Goal: Information Seeking & Learning: Find specific fact

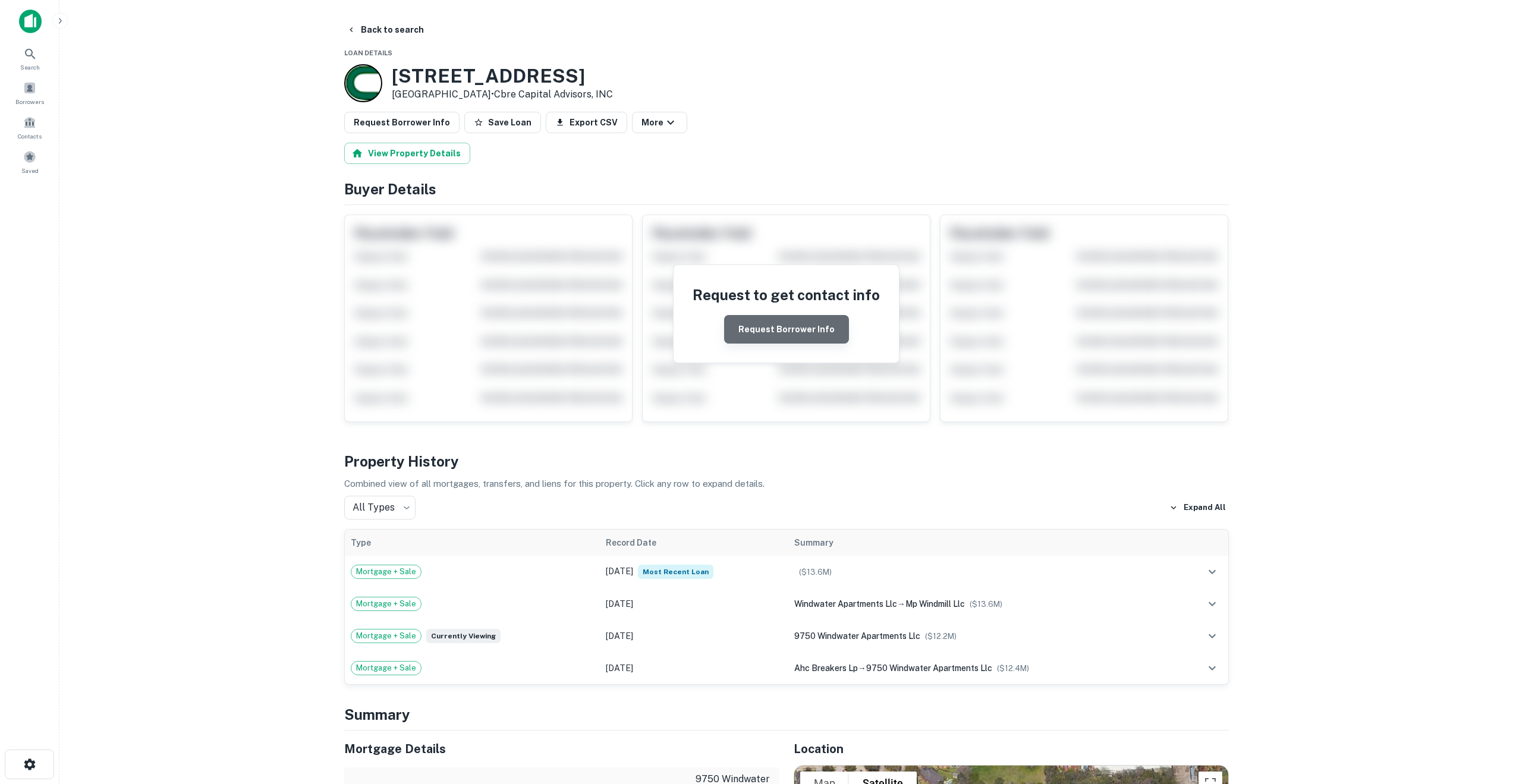
click at [794, 331] on button "Request Borrower Info" at bounding box center [786, 329] width 125 height 29
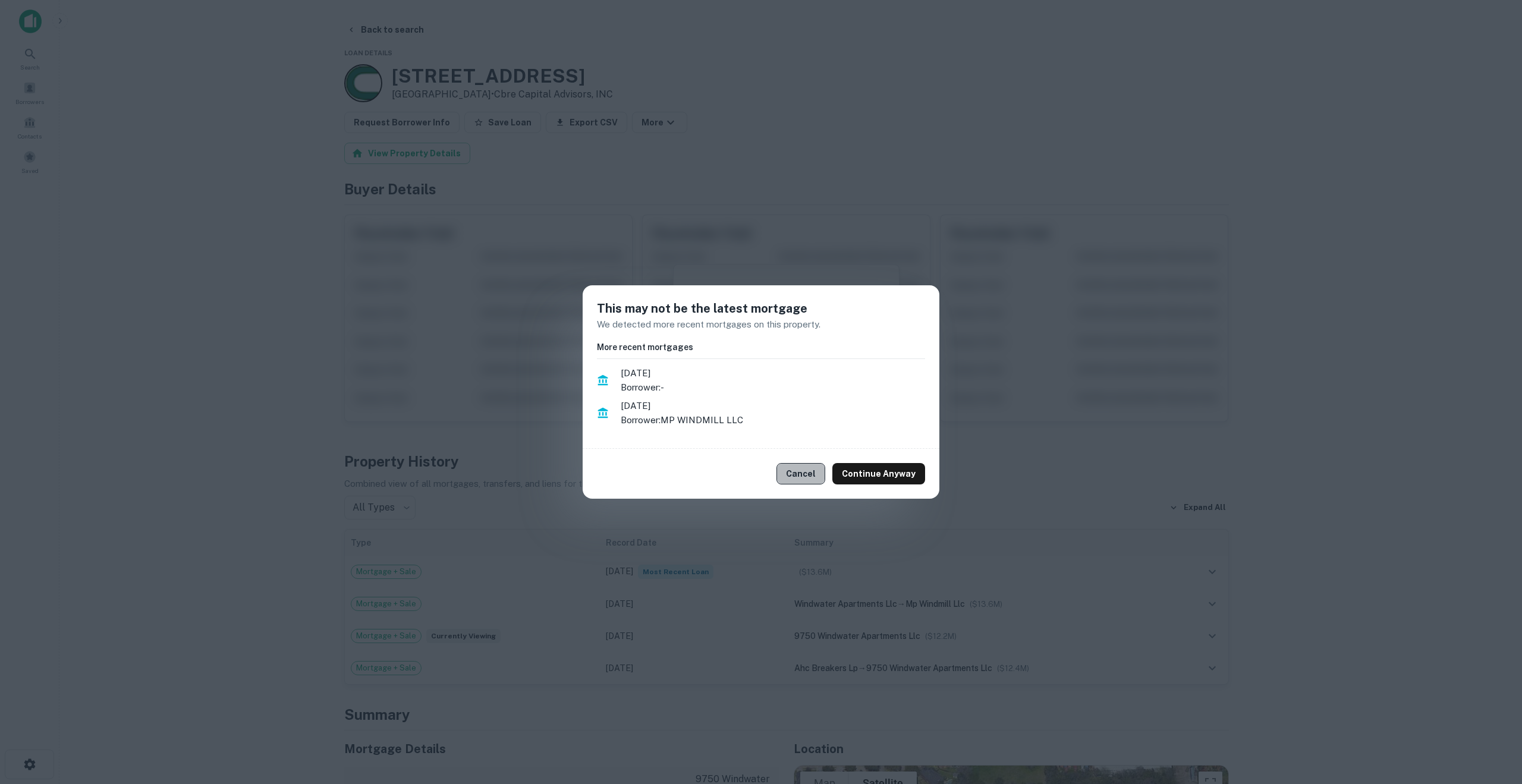
click at [821, 473] on button "Cancel" at bounding box center [801, 474] width 49 height 22
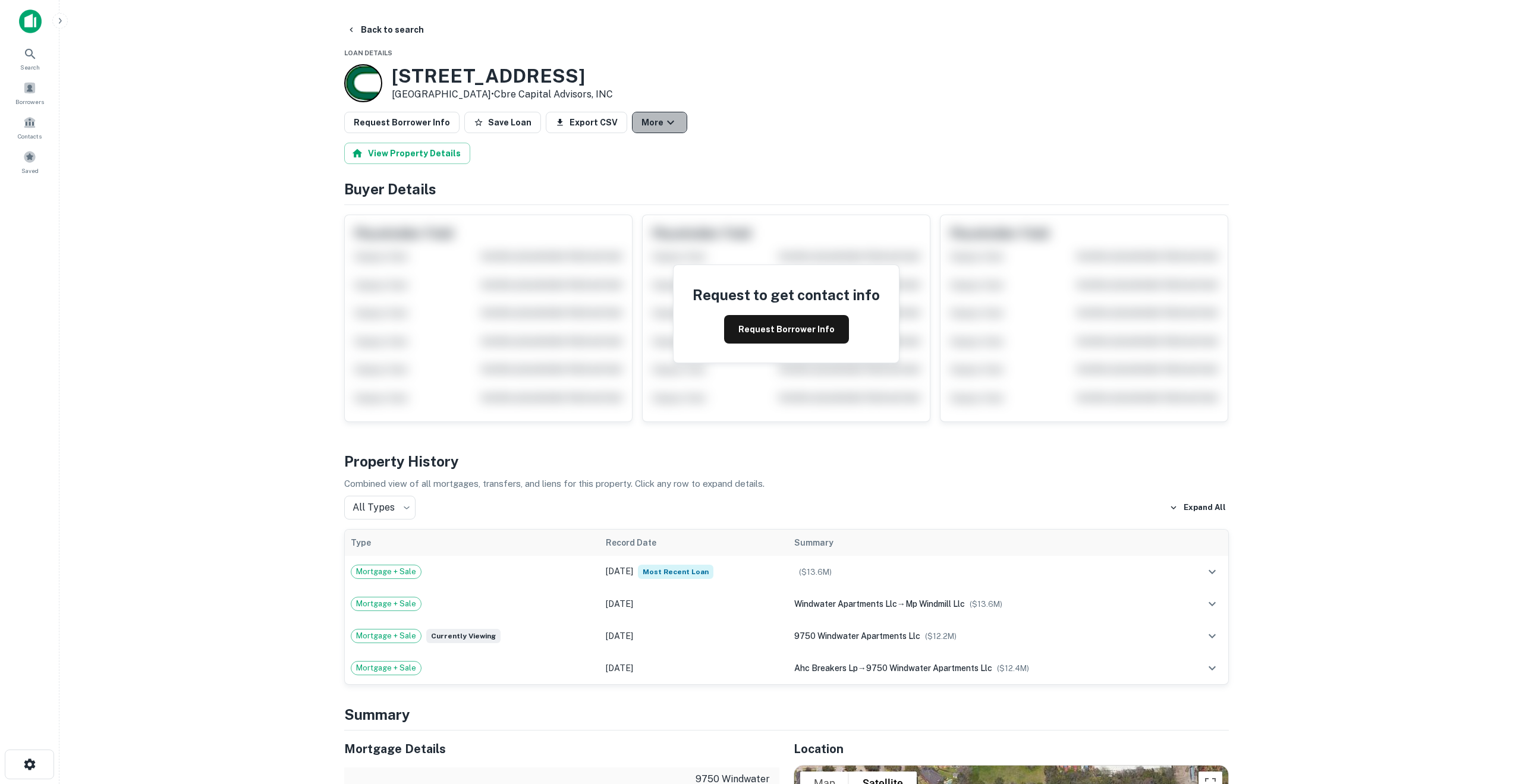
click at [663, 124] on icon "button" at bounding box center [670, 123] width 14 height 14
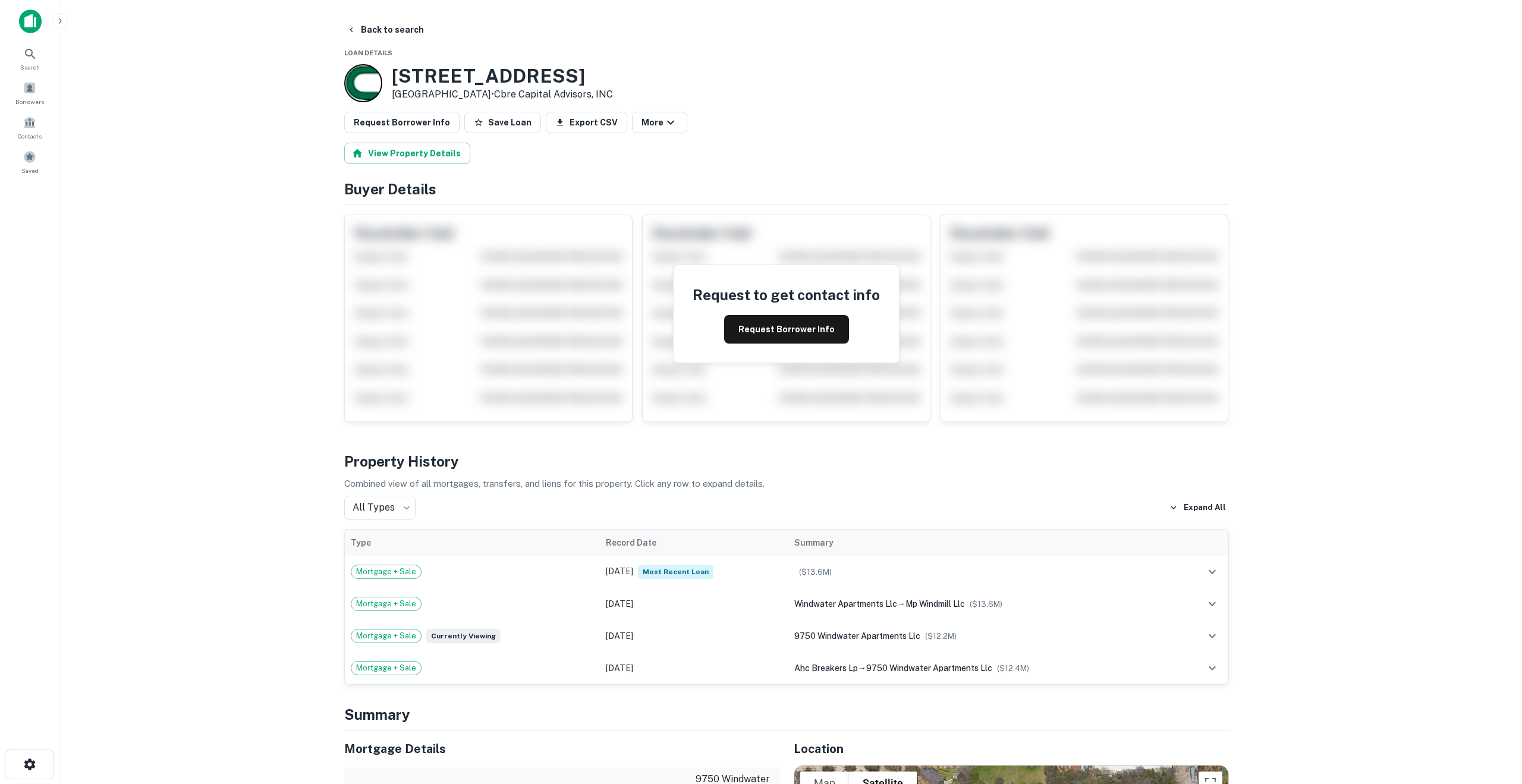
click at [174, 783] on div at bounding box center [757, 784] width 1514 height 0
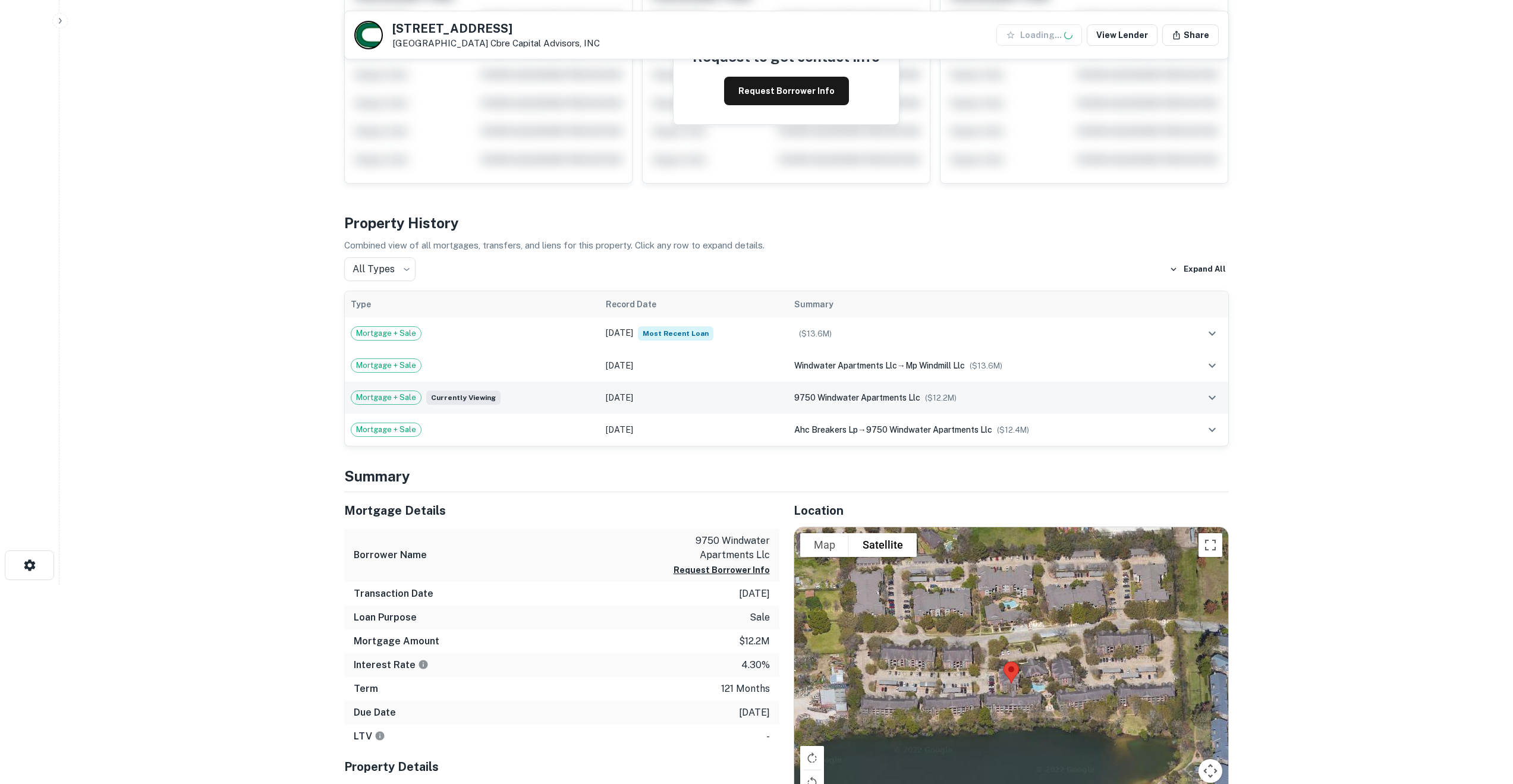
scroll to position [226, 0]
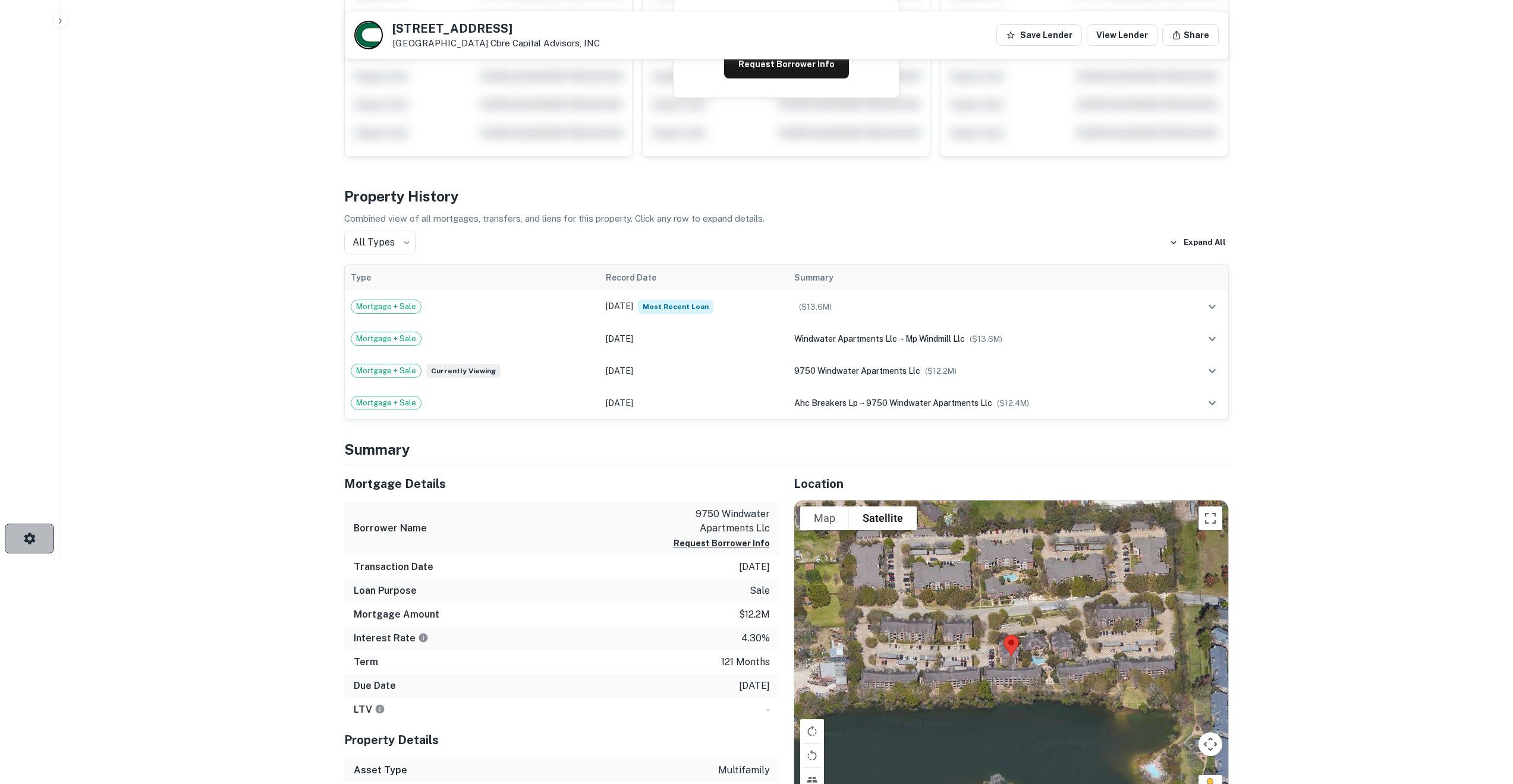
click at [37, 541] on button "button" at bounding box center [29, 538] width 49 height 30
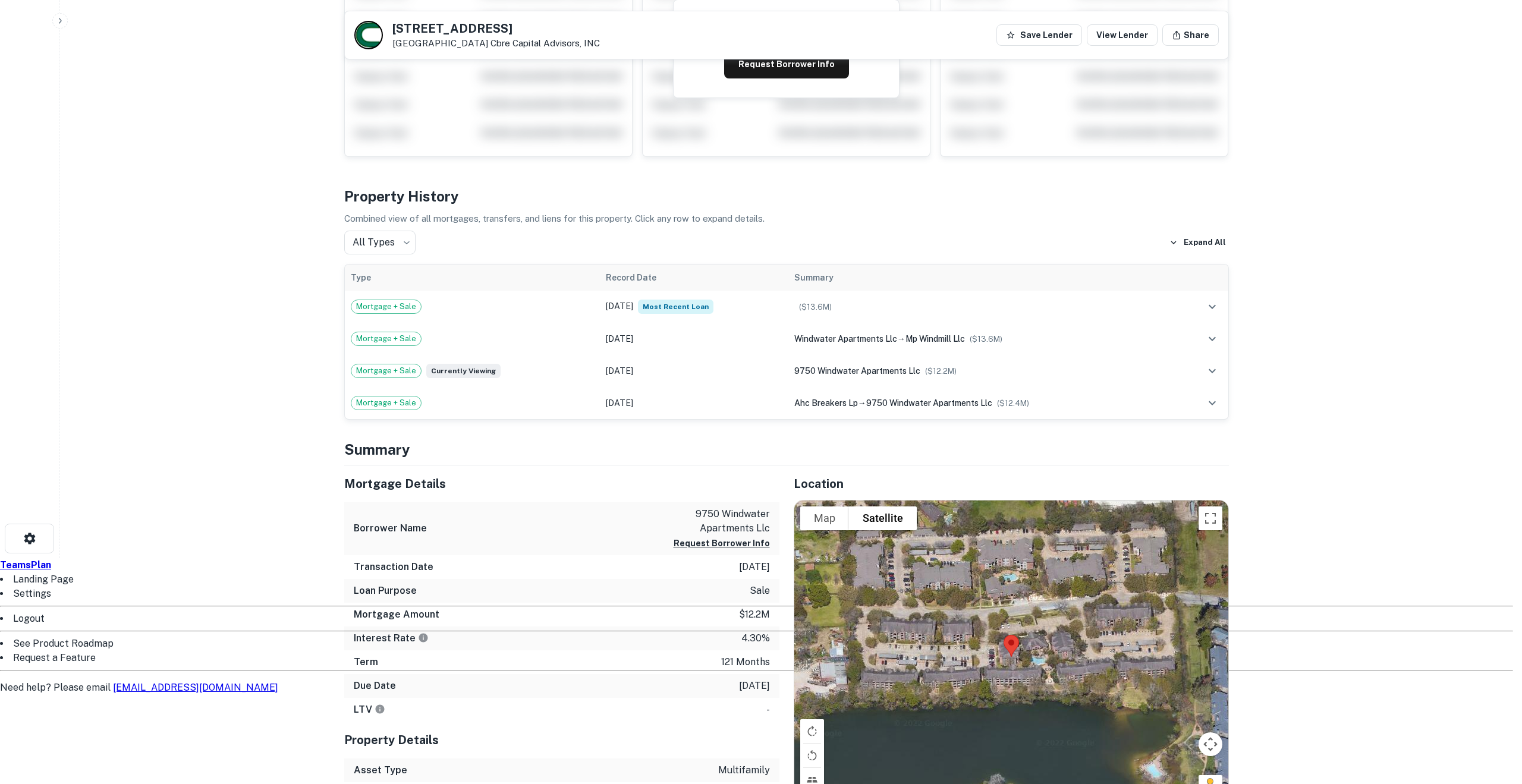
click at [96, 637] on li "See Product Roadmap" at bounding box center [757, 644] width 1514 height 14
click at [500, 558] on div at bounding box center [757, 558] width 1514 height 0
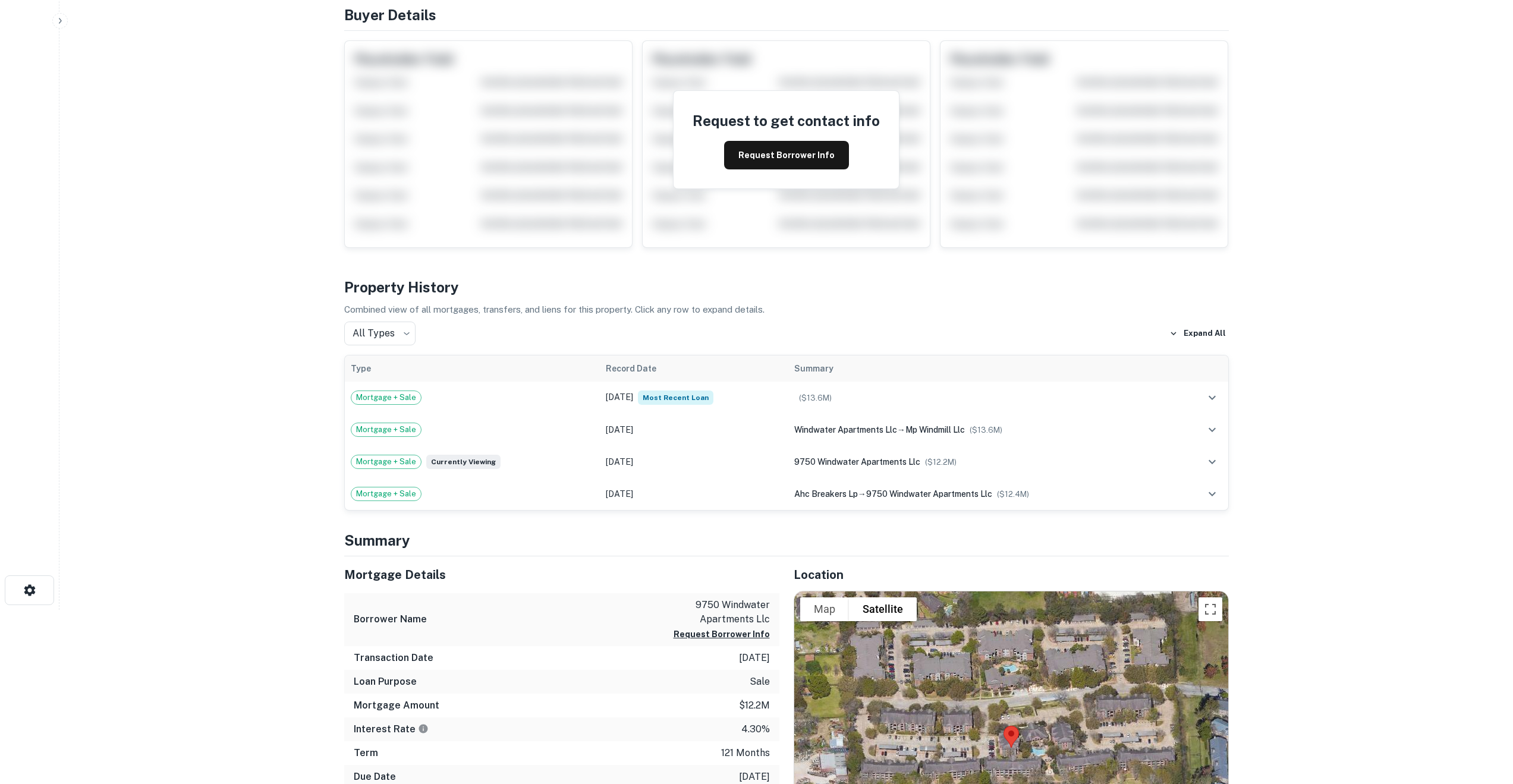
scroll to position [0, 0]
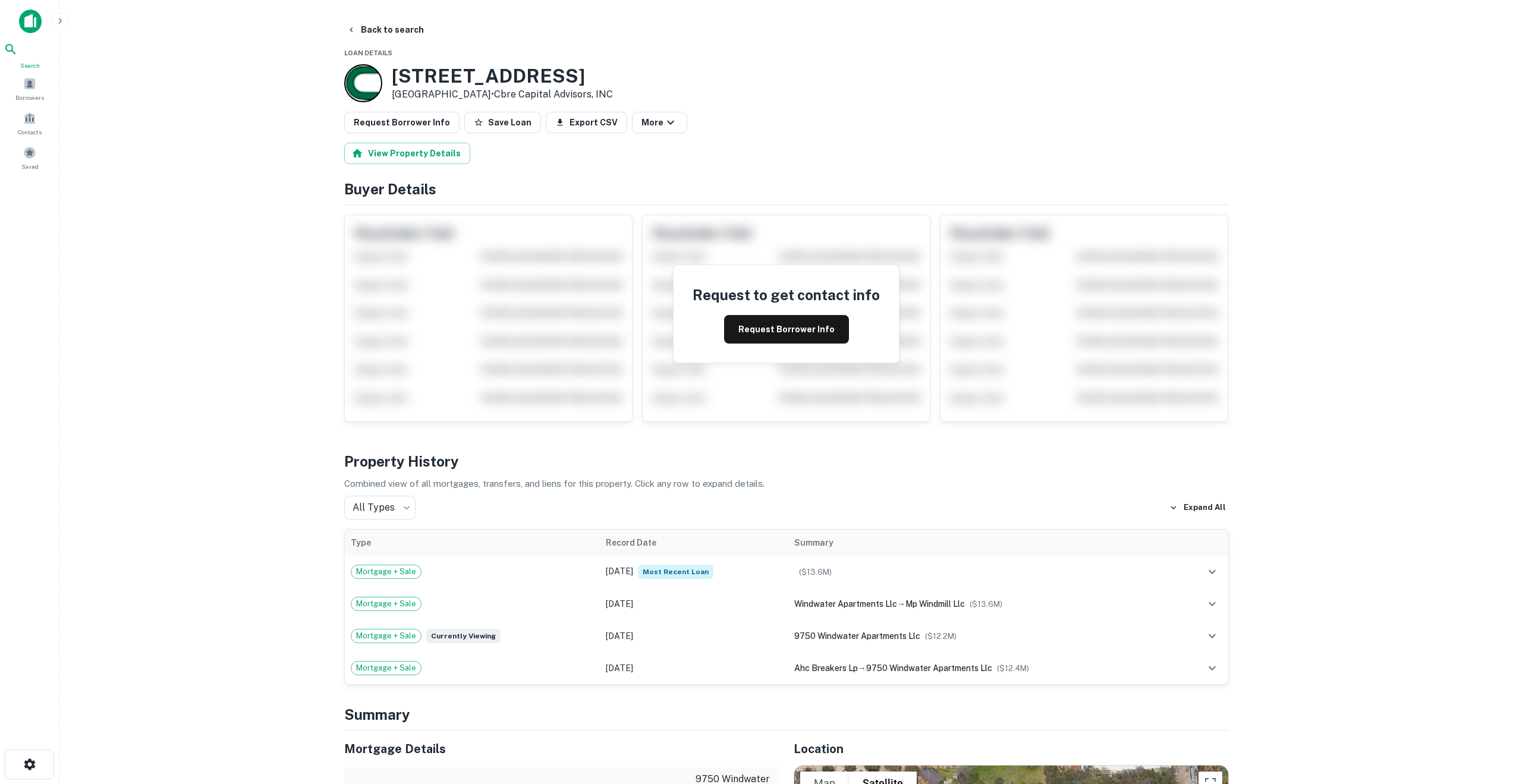
click at [34, 61] on div "Search" at bounding box center [29, 56] width 52 height 28
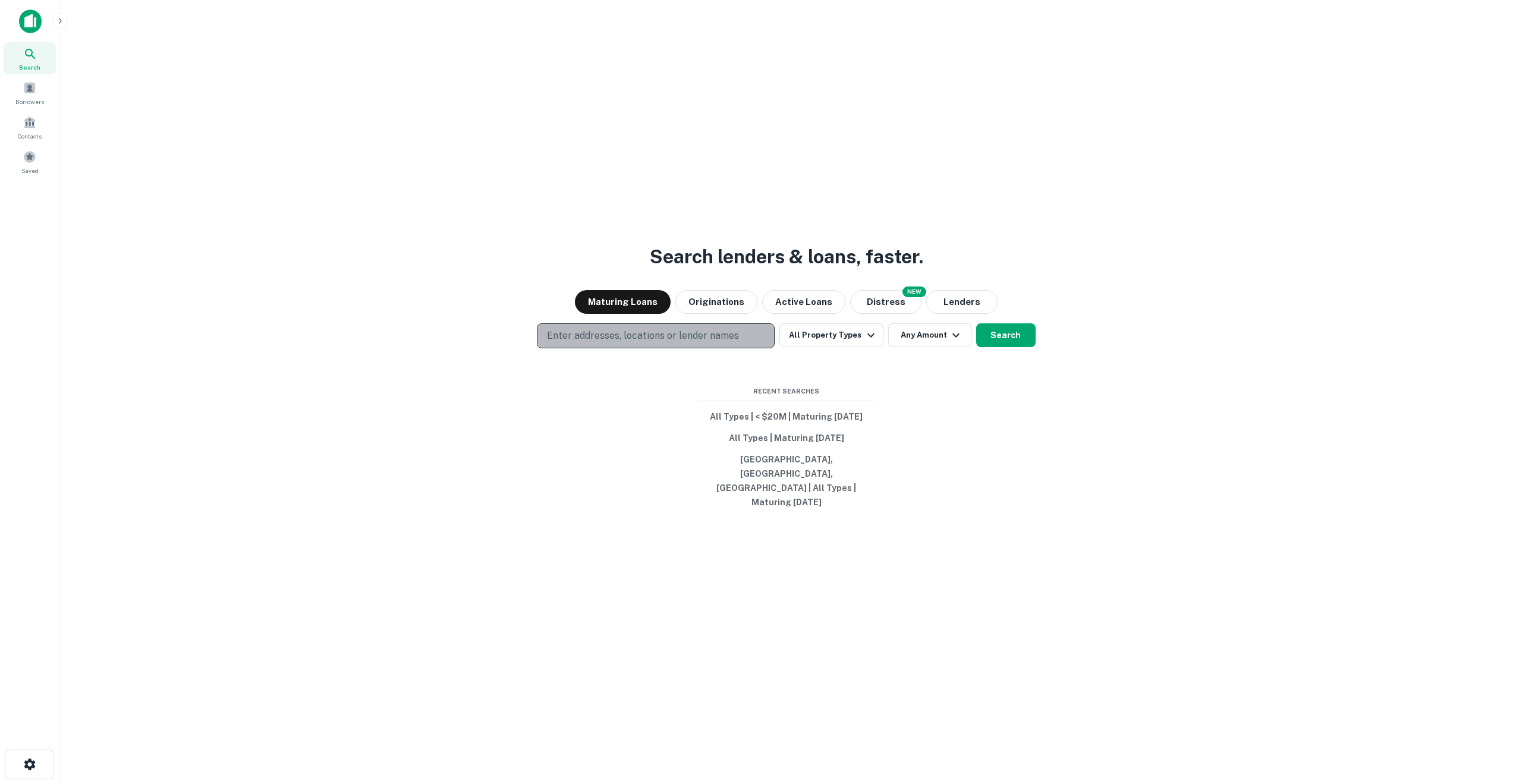
click at [586, 343] on p "Enter addresses, locations or lender names" at bounding box center [643, 336] width 192 height 14
type input "**********"
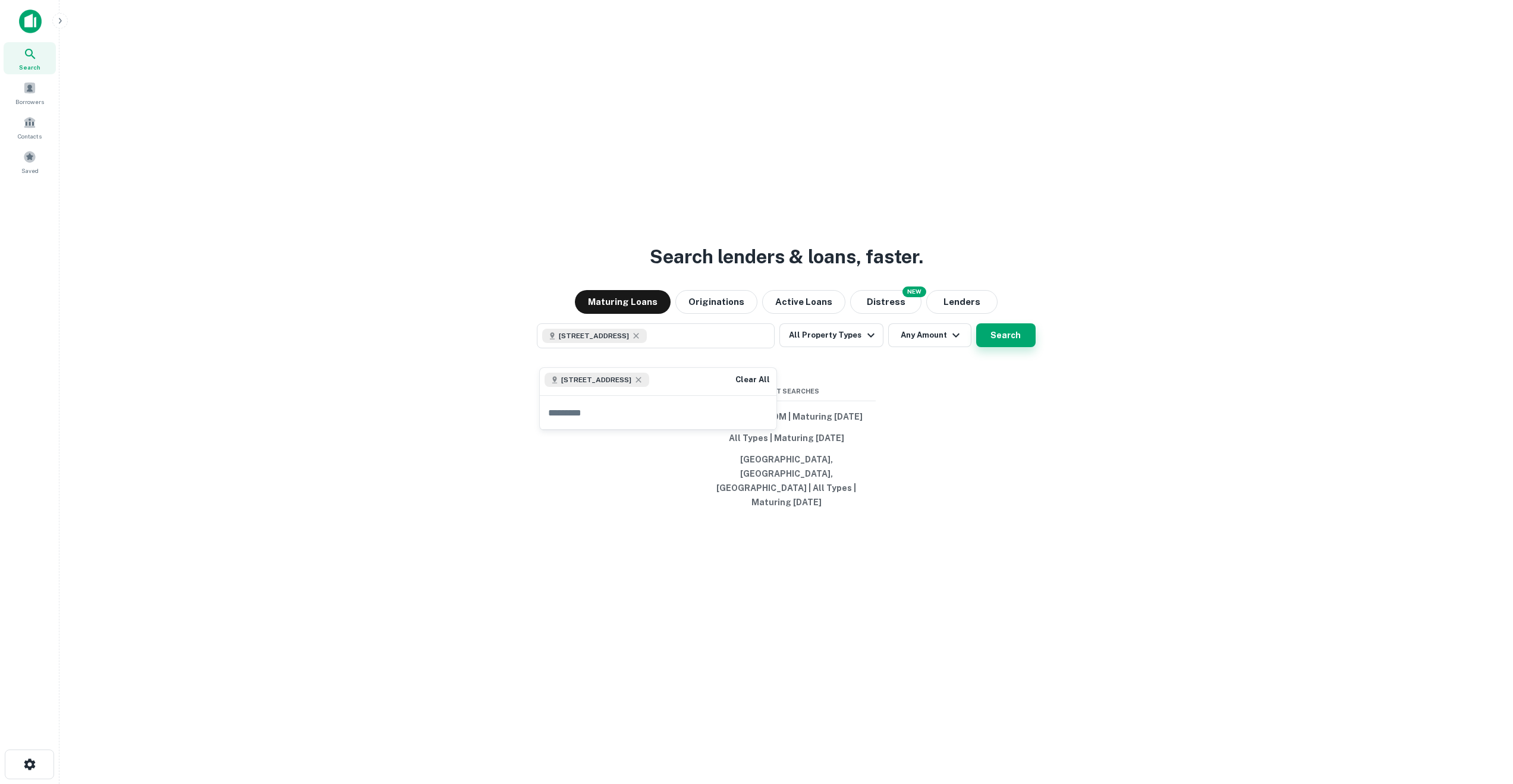
click at [992, 347] on button "Search" at bounding box center [1005, 335] width 59 height 24
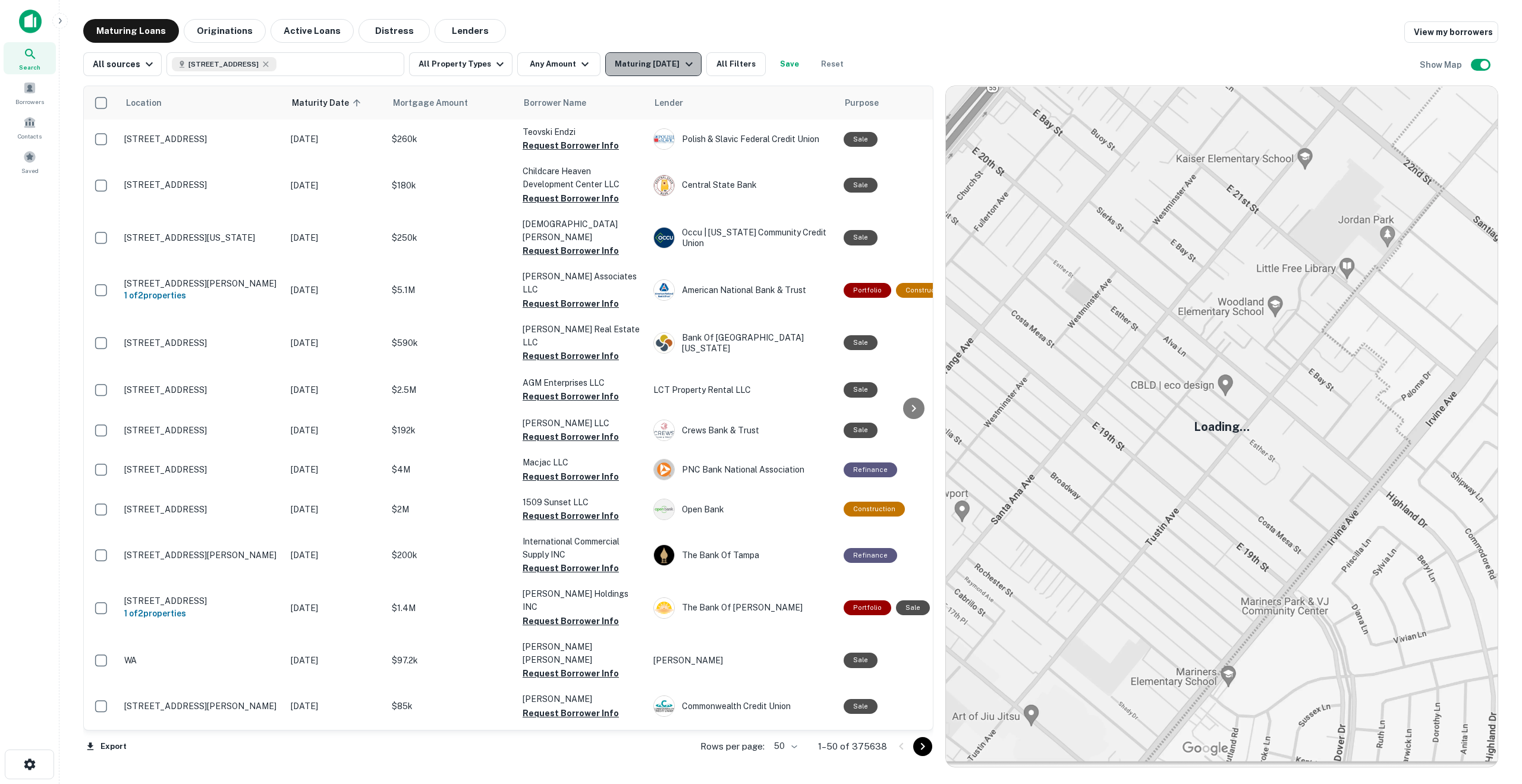
click at [653, 68] on div "Maturing [DATE]" at bounding box center [655, 64] width 81 height 14
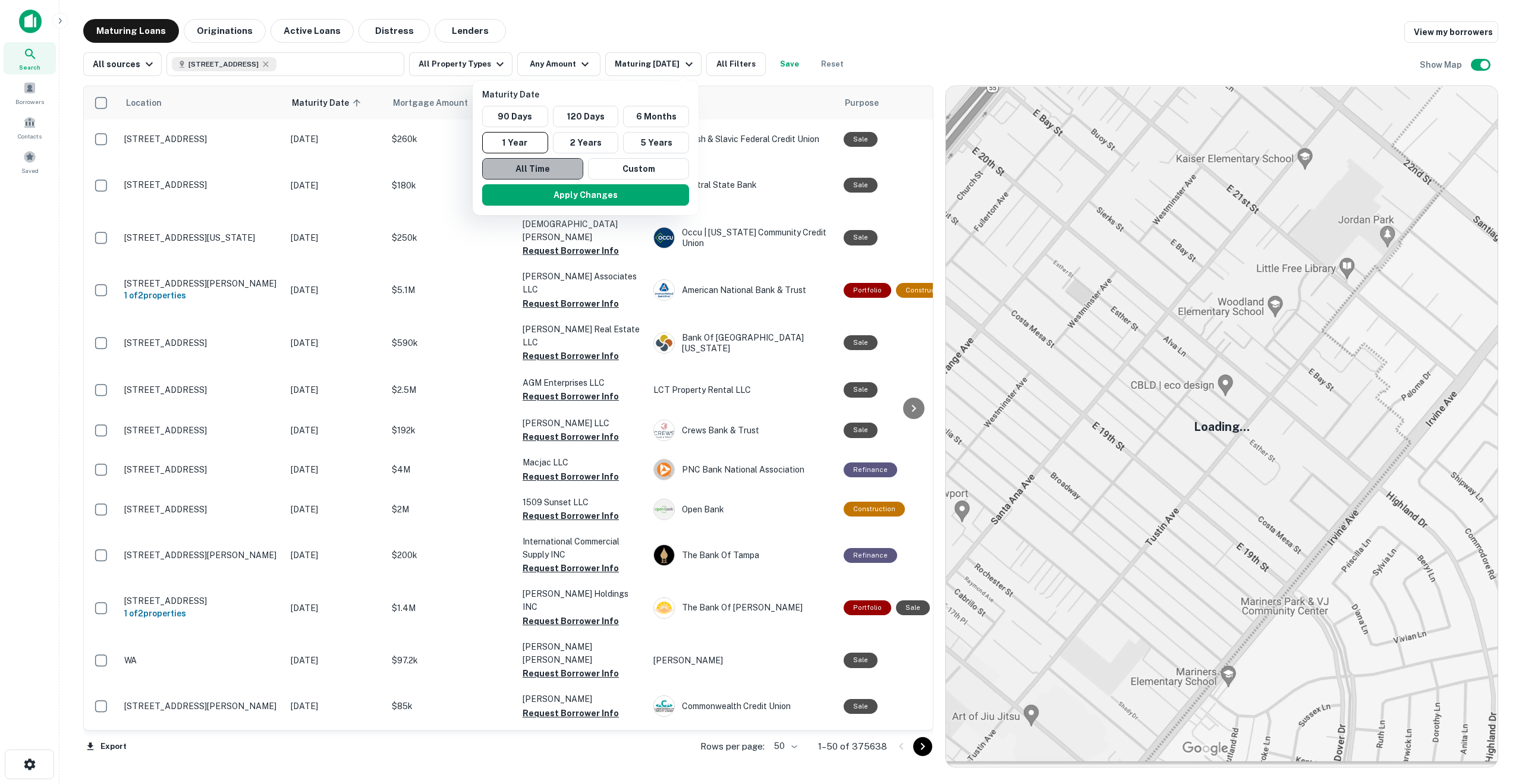
click at [554, 163] on button "All Time" at bounding box center [533, 169] width 101 height 22
click at [208, 26] on div at bounding box center [761, 392] width 1522 height 784
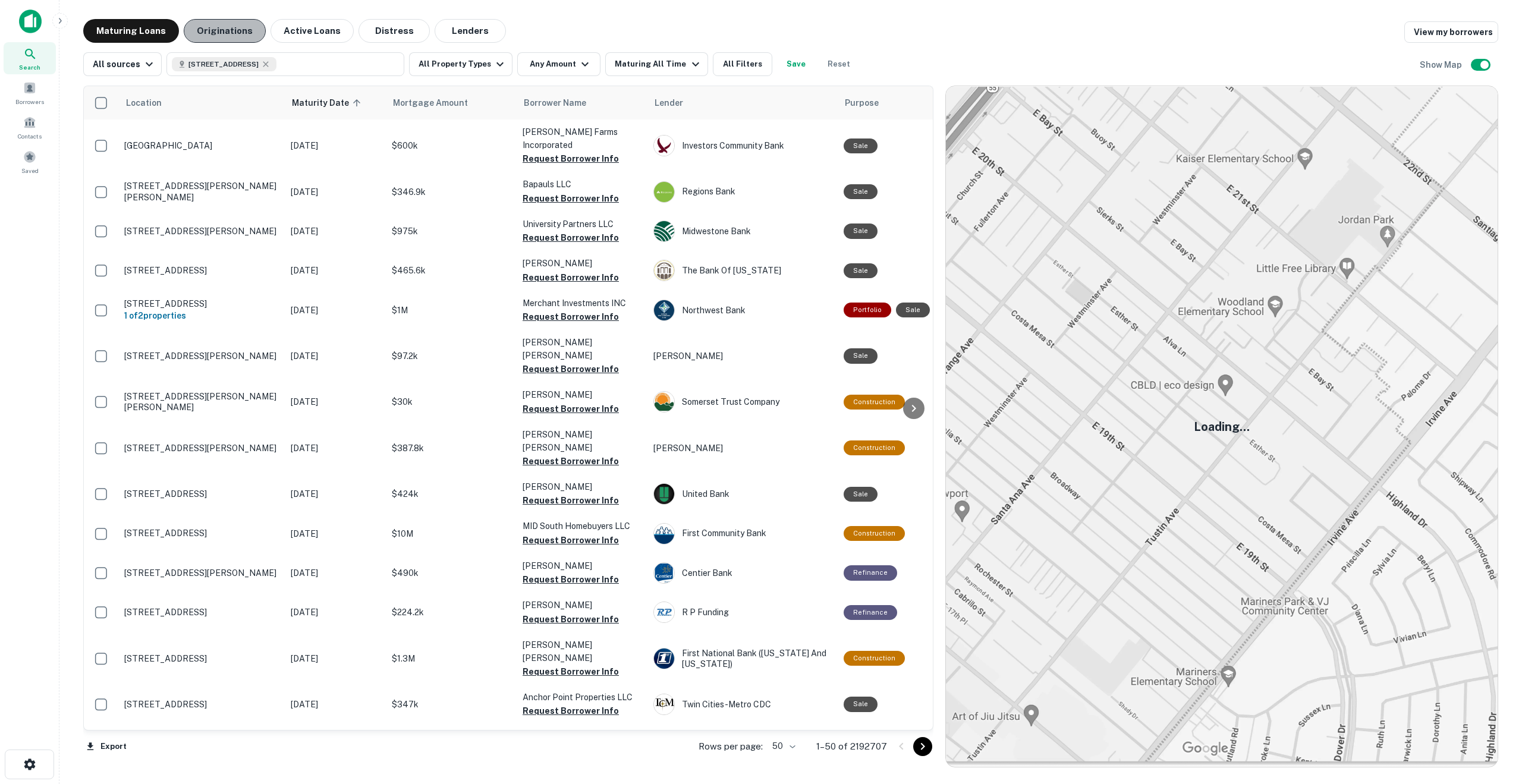
click at [229, 32] on button "Originations" at bounding box center [225, 31] width 82 height 24
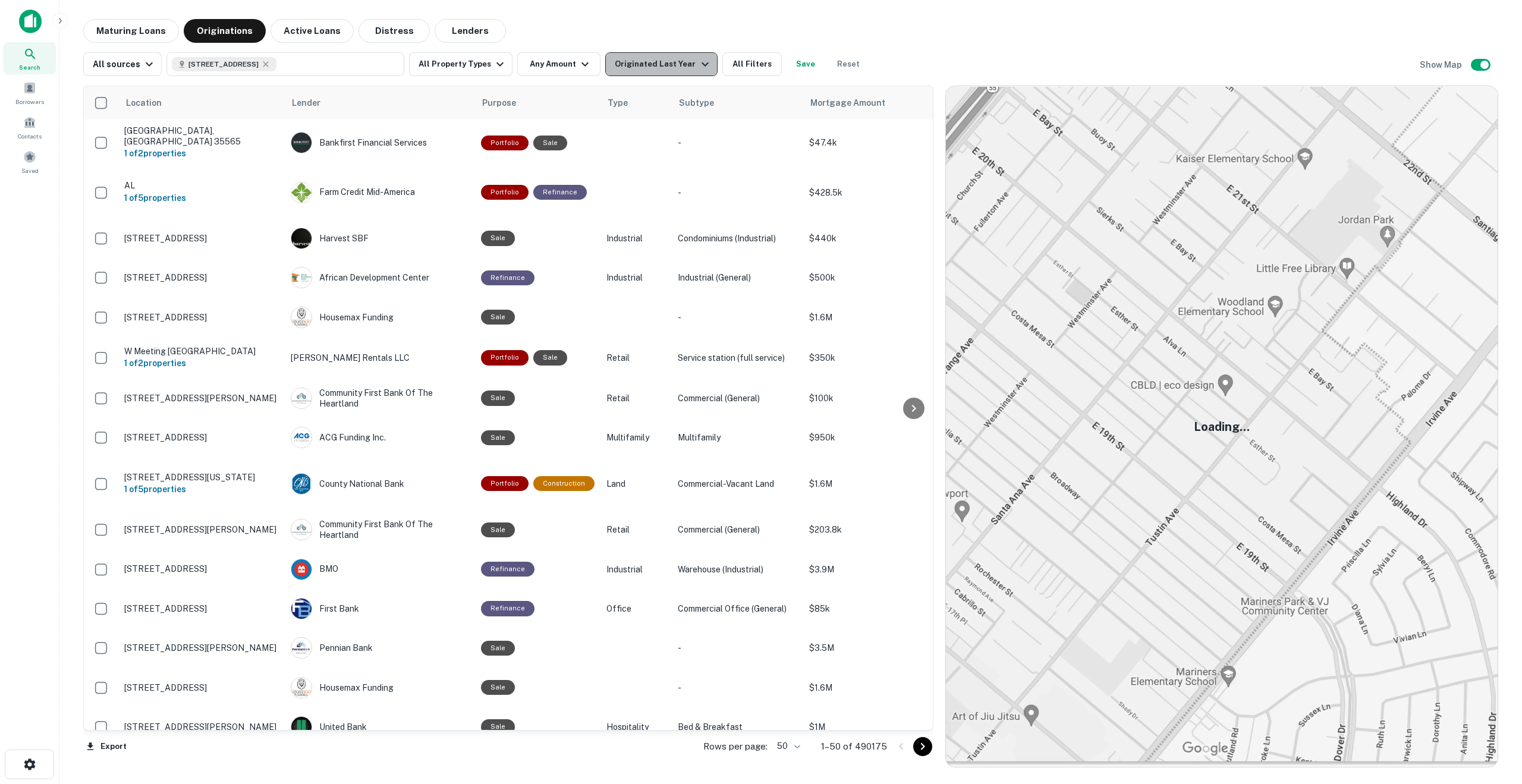
click at [677, 69] on div "Originated Last Year" at bounding box center [663, 64] width 97 height 14
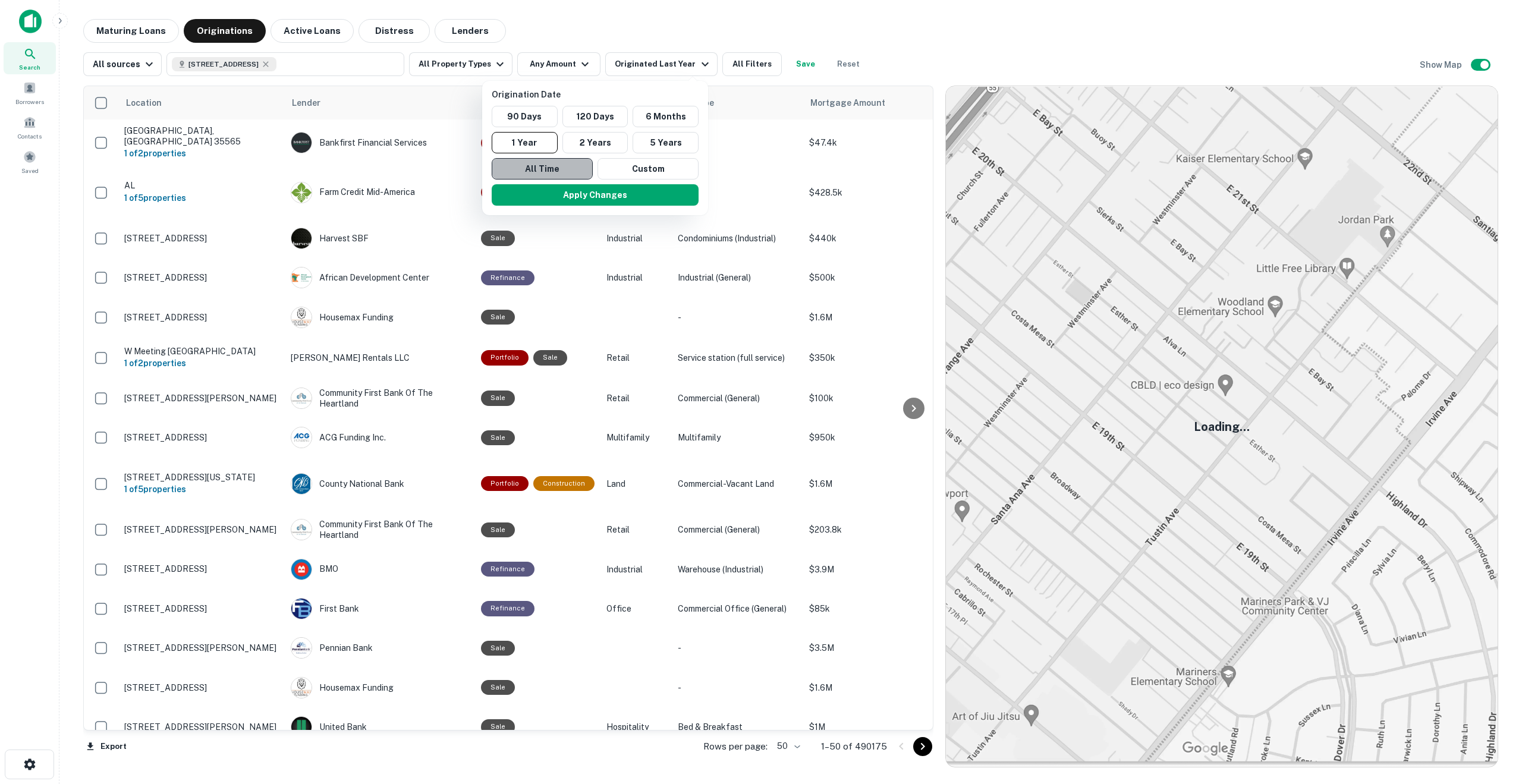
click at [560, 165] on button "All Time" at bounding box center [542, 169] width 101 height 22
click at [578, 196] on button "Apply Changes" at bounding box center [591, 195] width 207 height 22
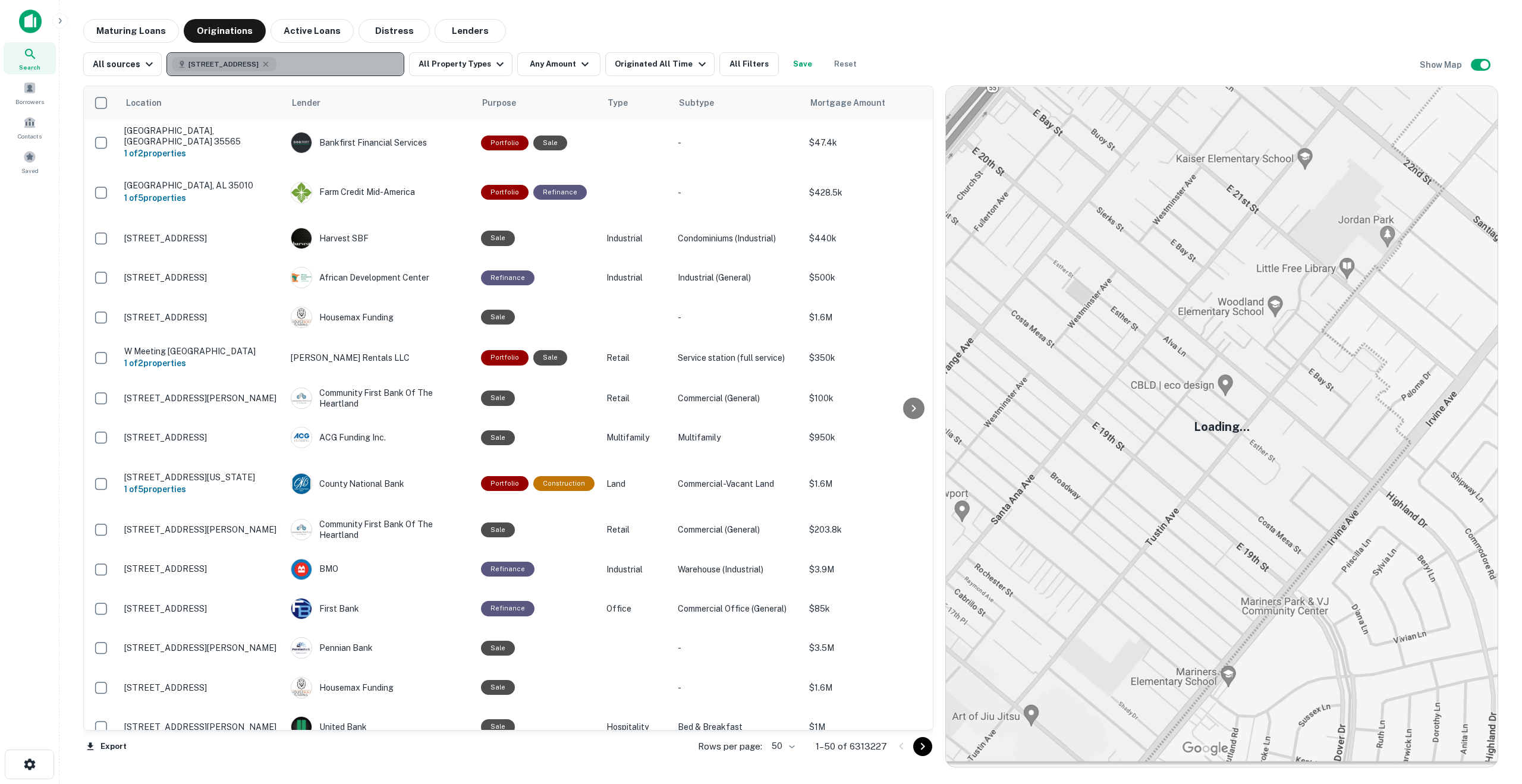
click at [332, 59] on button "[STREET_ADDRESS]" at bounding box center [285, 64] width 238 height 24
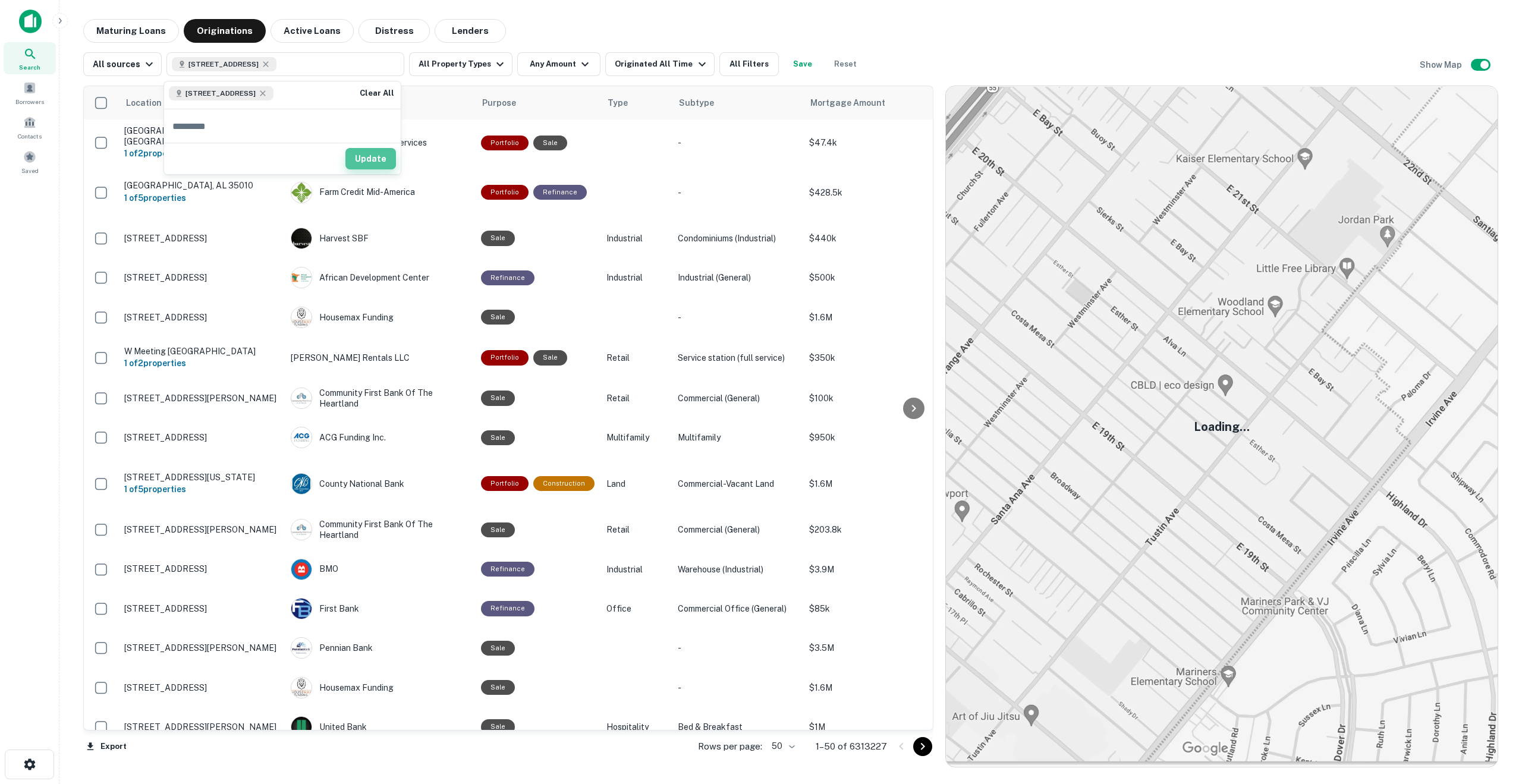
click at [378, 158] on button "Update" at bounding box center [371, 159] width 50 height 22
click at [1224, 385] on img at bounding box center [1222, 426] width 552 height 680
click at [144, 30] on button "Maturing Loans" at bounding box center [131, 31] width 96 height 24
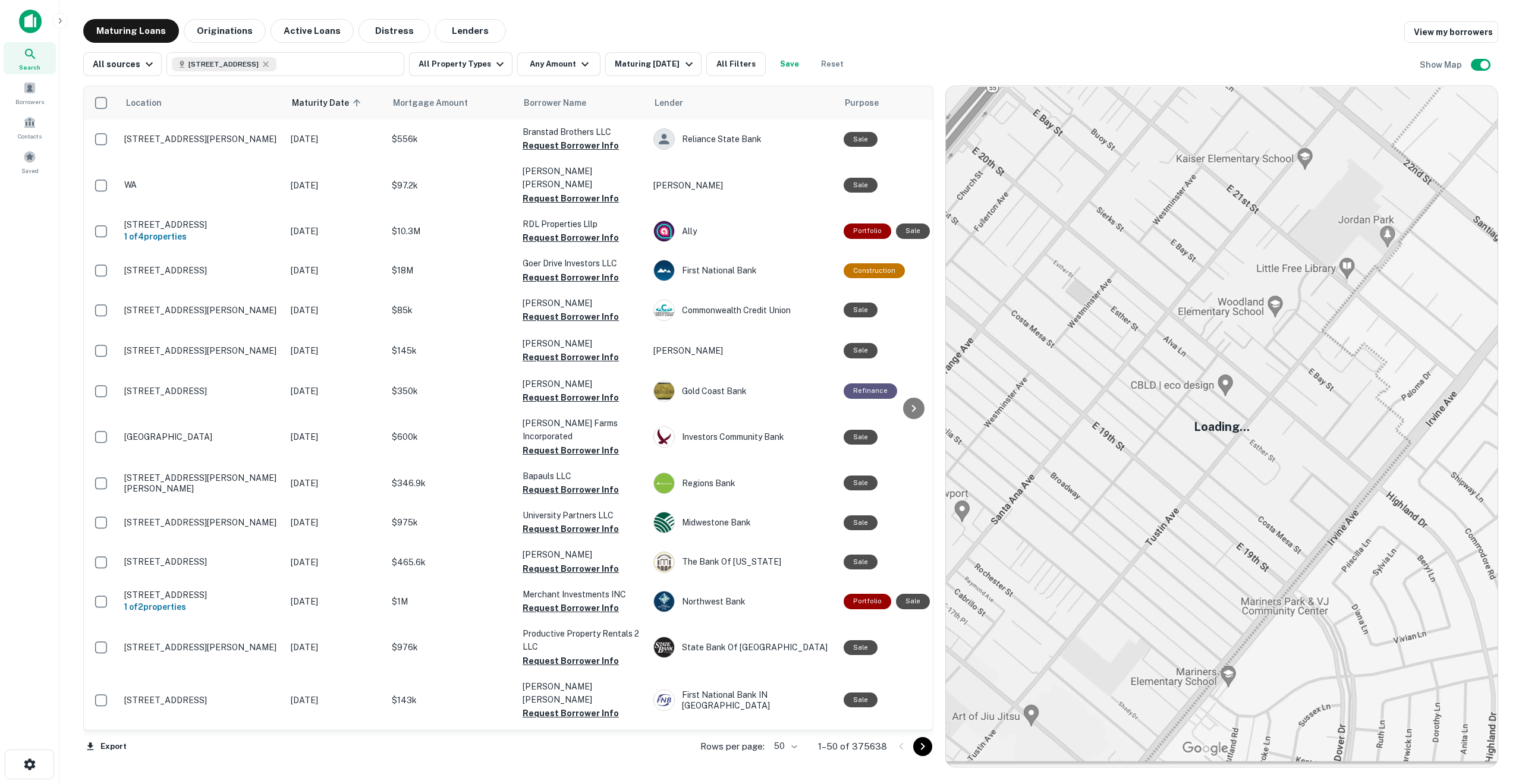
click at [29, 17] on img at bounding box center [31, 22] width 23 height 24
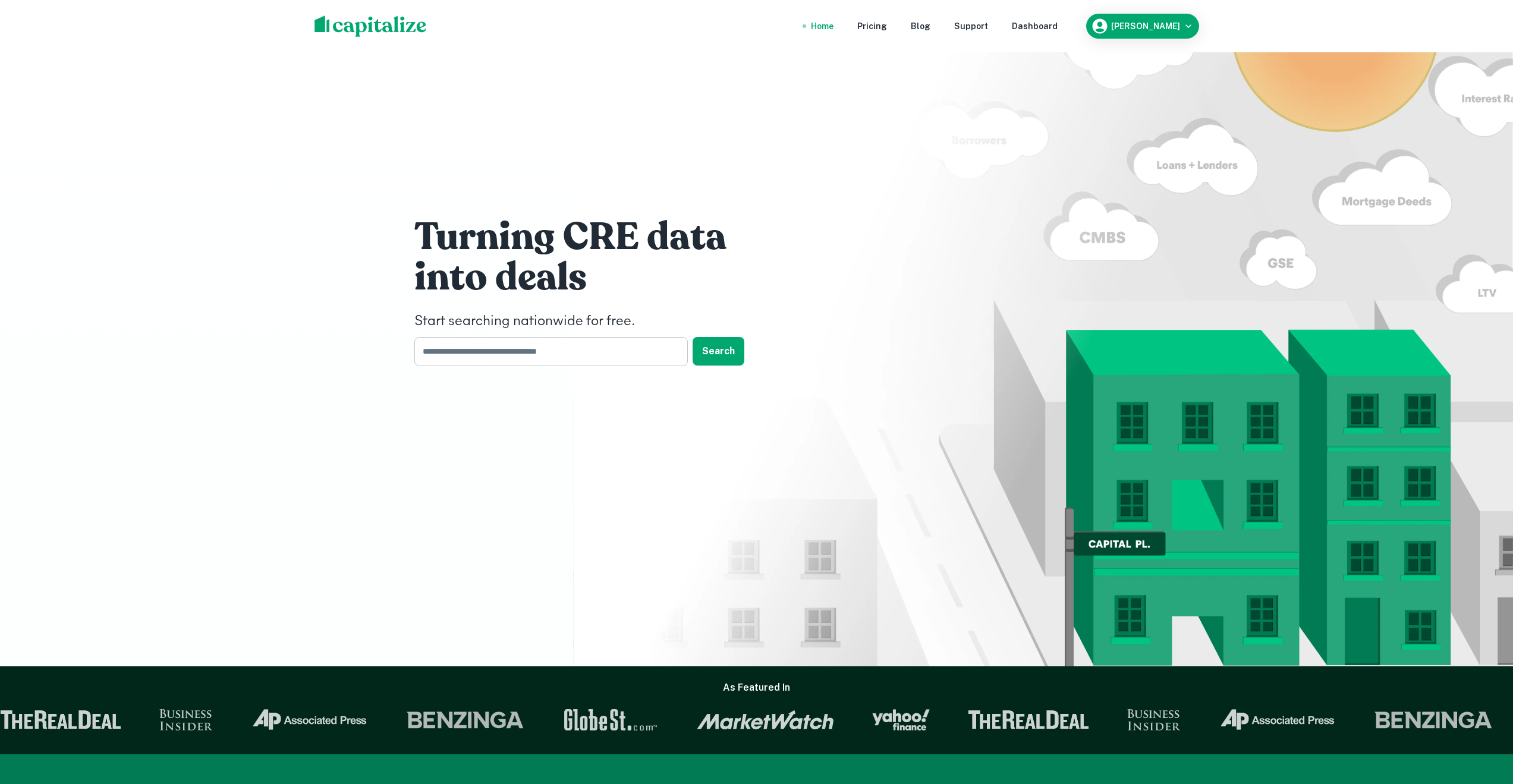
click at [456, 357] on input "text" at bounding box center [547, 352] width 265 height 29
click at [596, 345] on input "text" at bounding box center [547, 352] width 265 height 29
type input "**********"
click at [718, 349] on button "Search" at bounding box center [718, 352] width 52 height 29
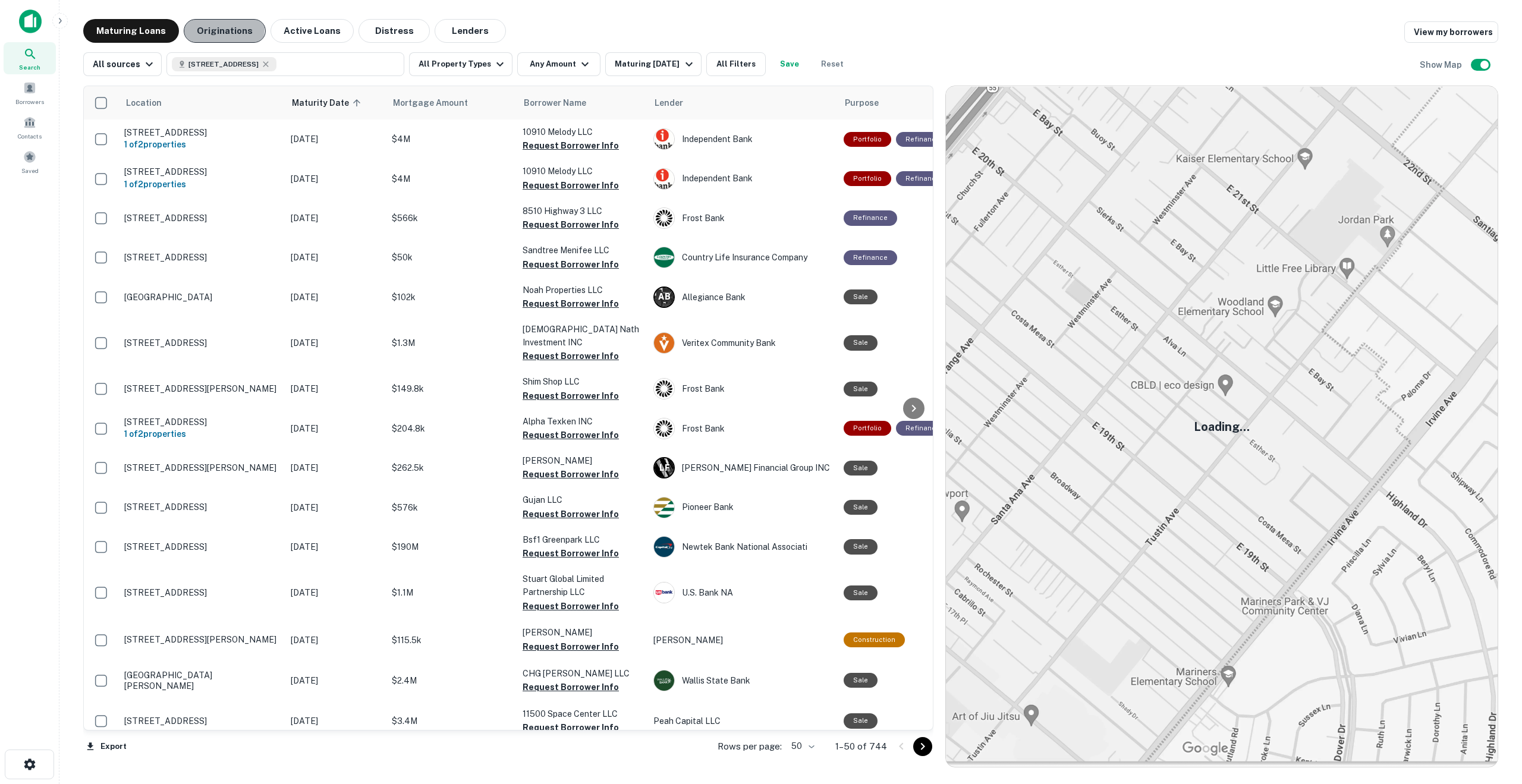
click at [212, 28] on button "Originations" at bounding box center [225, 31] width 82 height 24
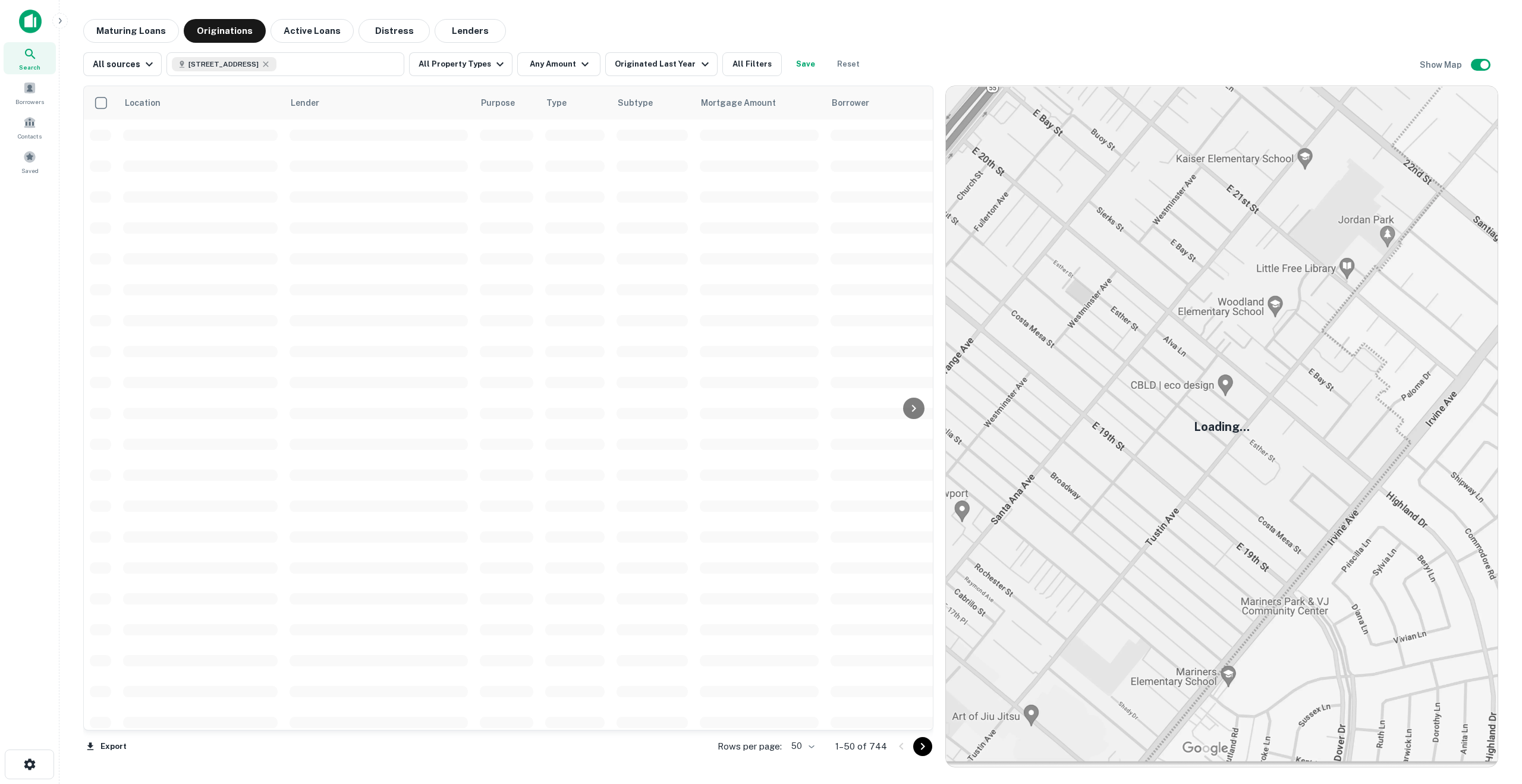
click at [622, 62] on div "Originated Last Year" at bounding box center [663, 64] width 97 height 14
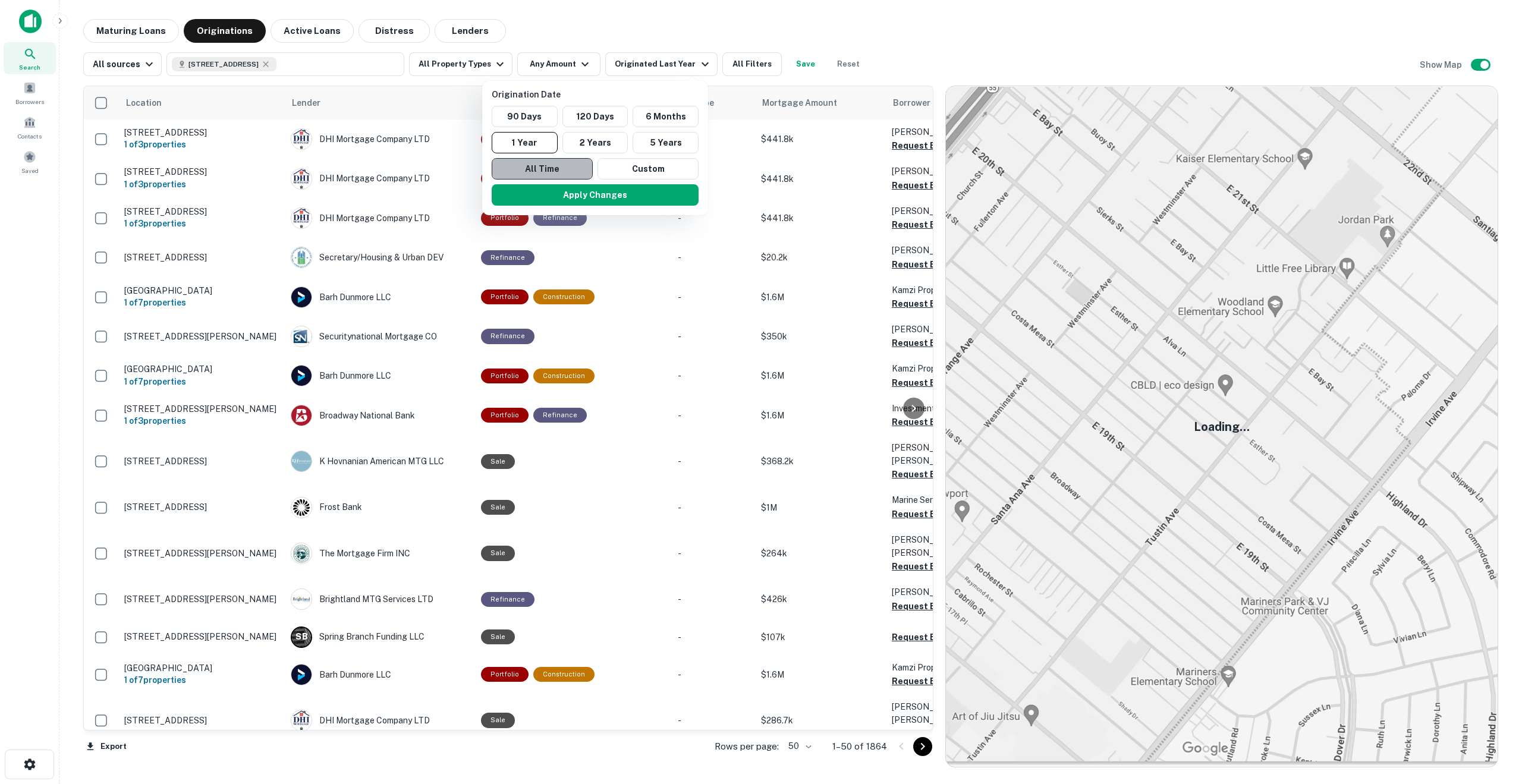
click at [569, 167] on button "All Time" at bounding box center [542, 169] width 101 height 22
click at [583, 193] on button "Apply Changes" at bounding box center [591, 195] width 207 height 22
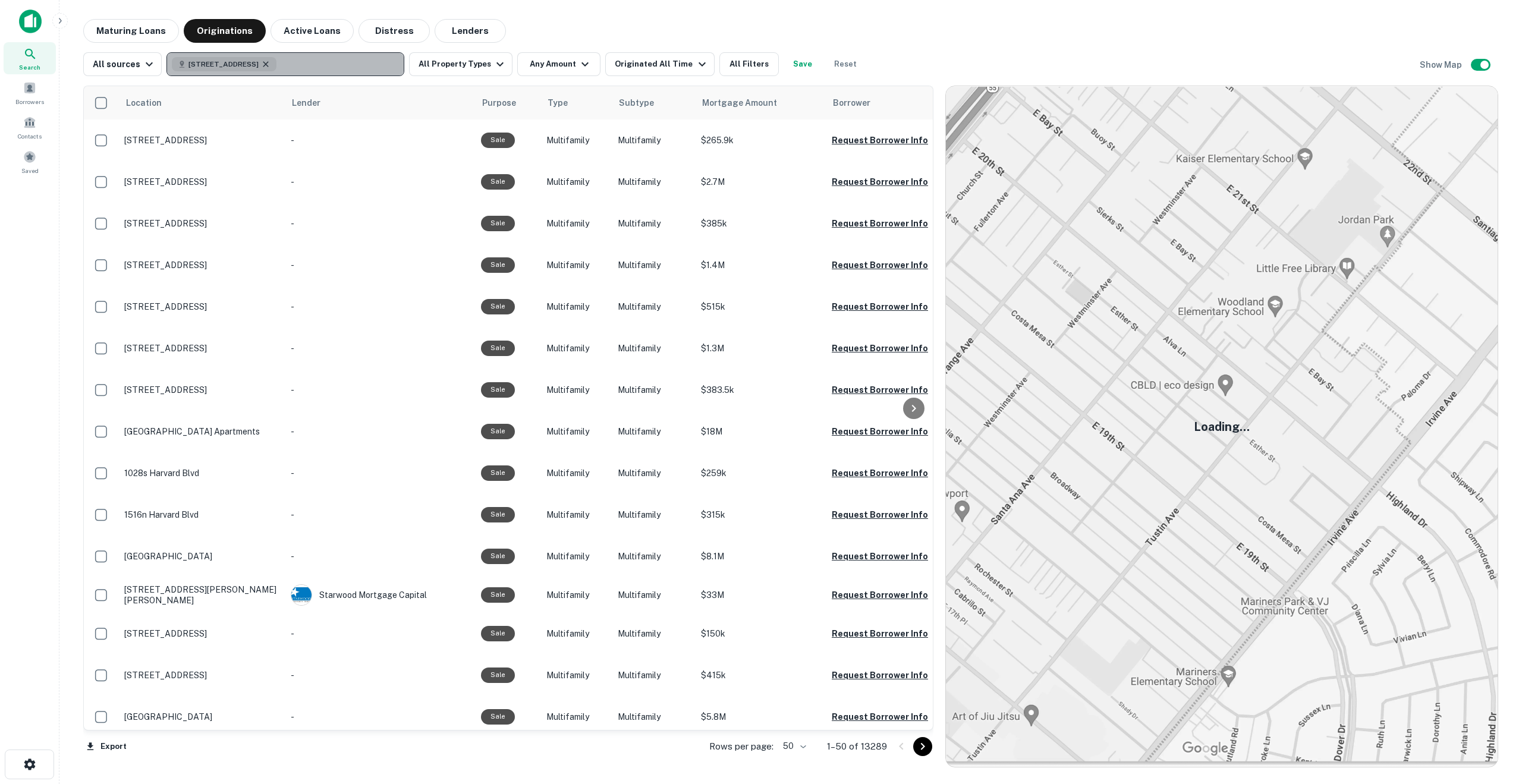
click at [271, 63] on icon "button" at bounding box center [266, 64] width 10 height 10
click at [279, 63] on p "Enter addresses, locations or lender names" at bounding box center [273, 64] width 192 height 14
type input "**********"
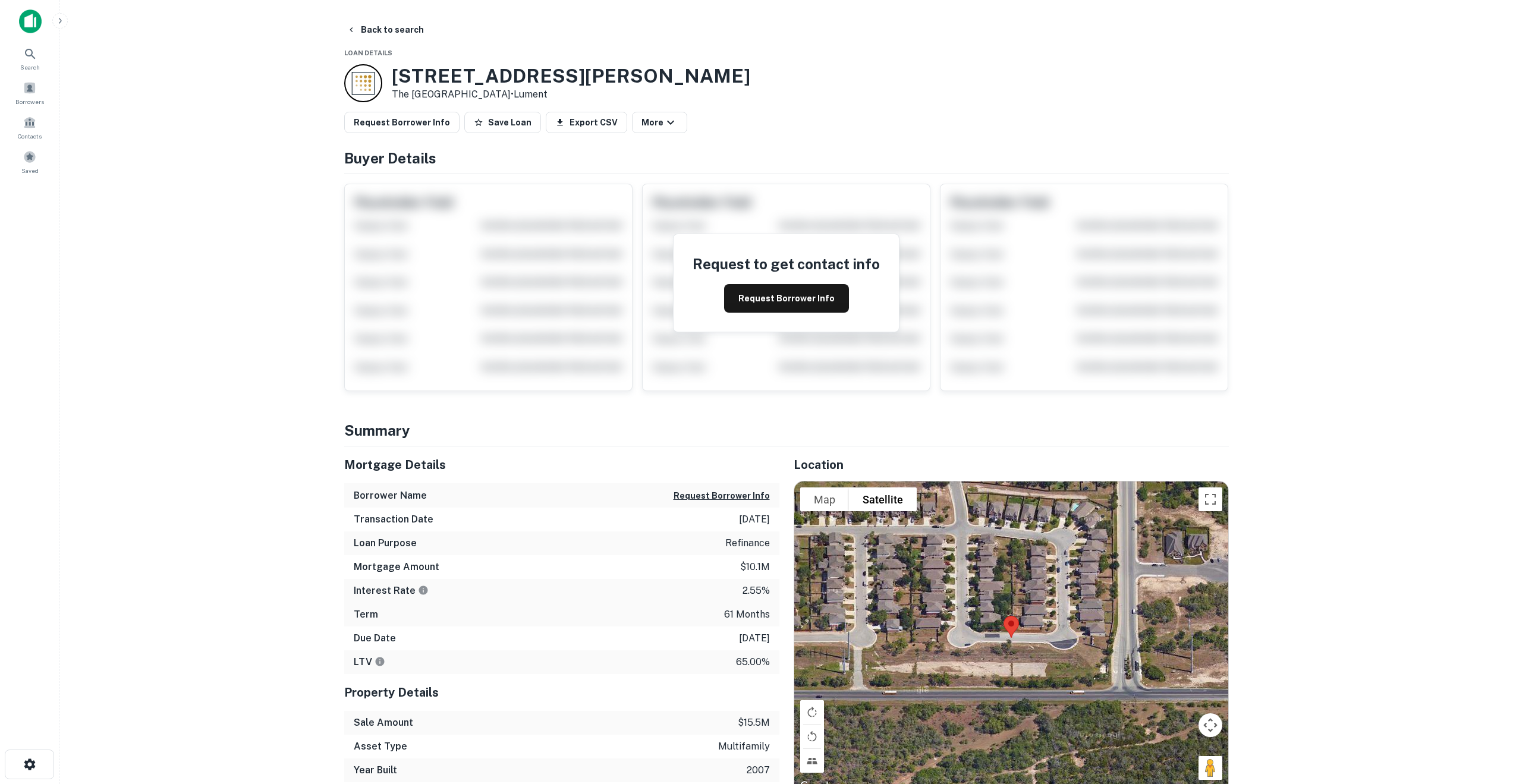
click at [326, 343] on main "Back to search Loan Details [STREET_ADDRESS][PERSON_NAME] • Lument Request Borr…" at bounding box center [786, 392] width 1453 height 784
click at [772, 298] on button "Request Borrower Info" at bounding box center [786, 298] width 125 height 29
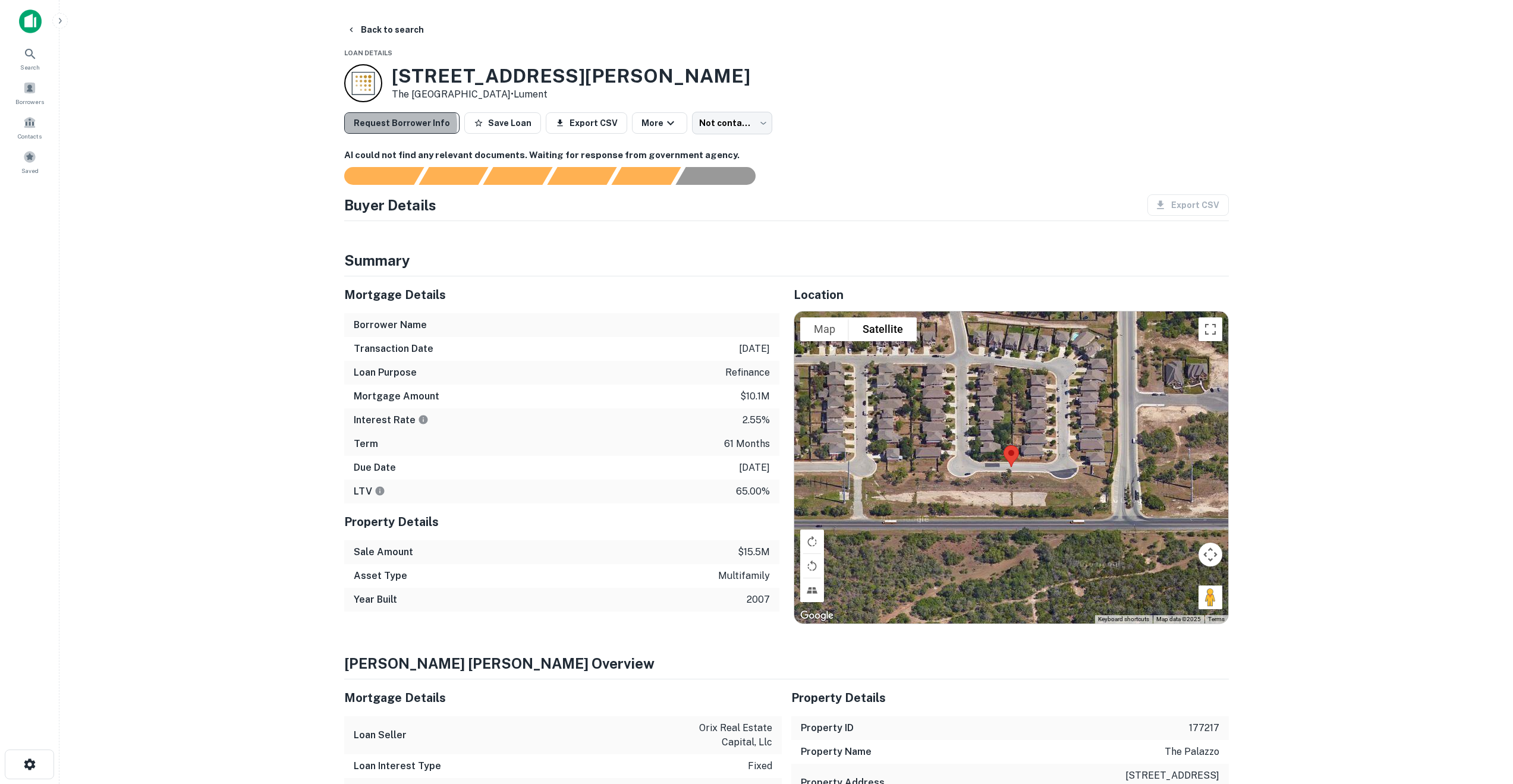
click at [400, 125] on button "Request Borrower Info" at bounding box center [402, 123] width 116 height 22
click at [453, 130] on button "Save Loan" at bounding box center [472, 123] width 77 height 22
